Goal: Task Accomplishment & Management: Manage account settings

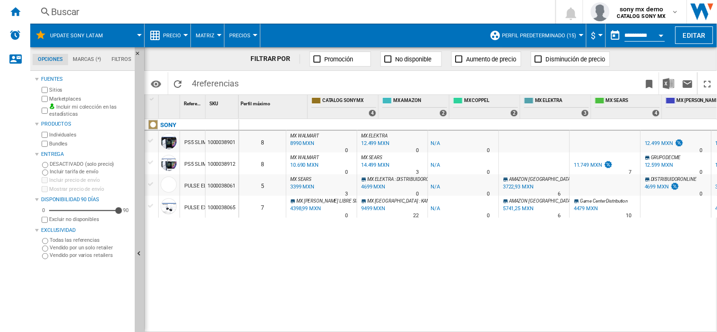
scroll to position [0, 121]
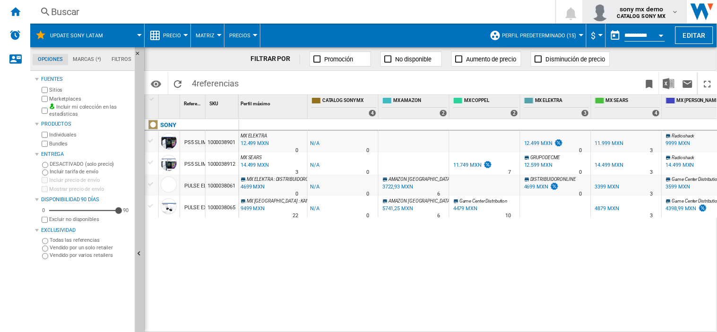
click at [660, 11] on span "sony mx demo" at bounding box center [641, 8] width 49 height 9
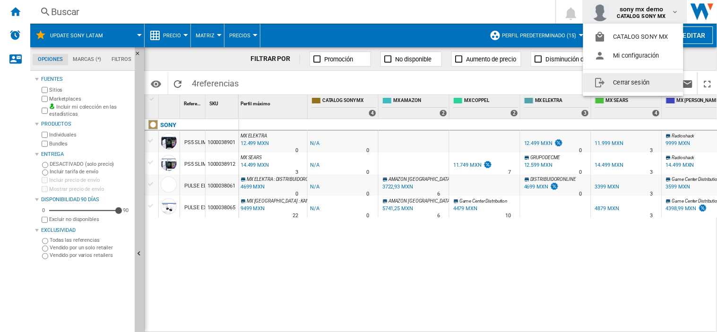
click at [630, 82] on button "Cerrar sesión" at bounding box center [633, 82] width 100 height 19
